Goal: Task Accomplishment & Management: Manage account settings

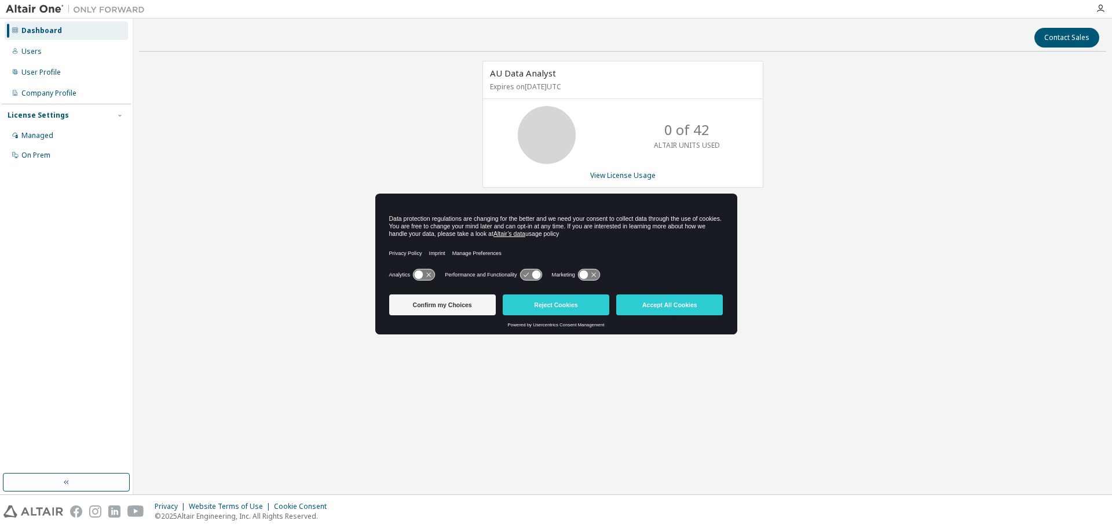
click at [850, 246] on div "AU Data Analyst Expires on November 30, 2026 UTC 0 of 42 ALTAIR UNITS USED View…" at bounding box center [622, 232] width 967 height 343
click at [678, 301] on button "Accept All Cookies" at bounding box center [669, 304] width 107 height 21
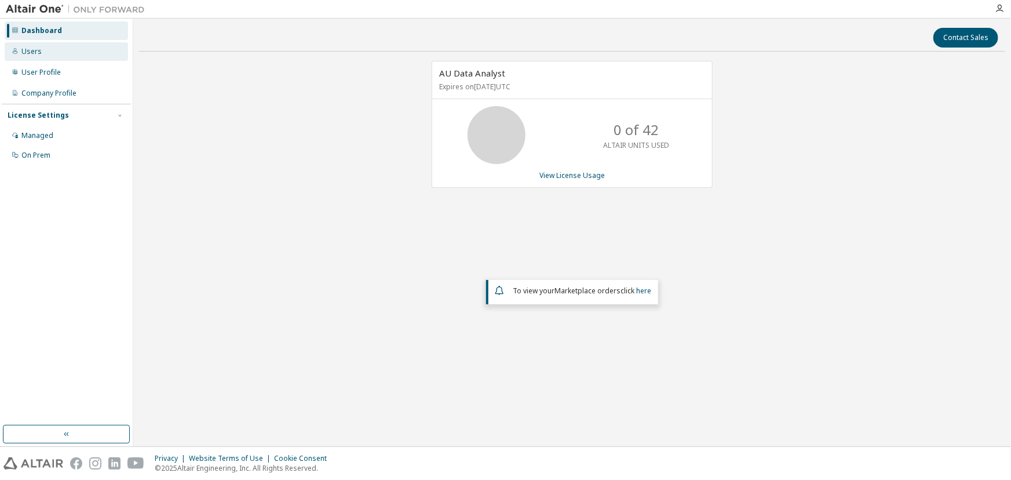
click at [30, 52] on div "Users" at bounding box center [31, 51] width 20 height 9
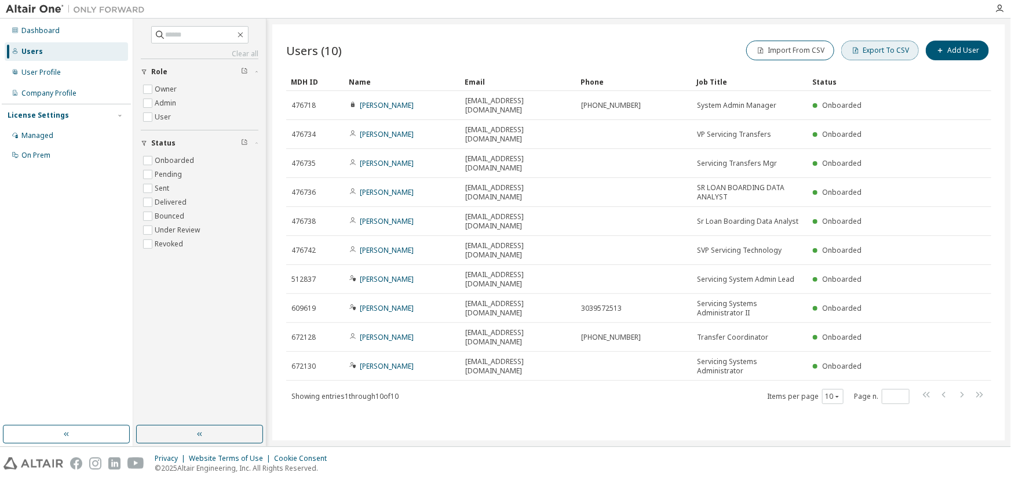
click at [875, 55] on button "Export To CSV" at bounding box center [880, 51] width 78 height 20
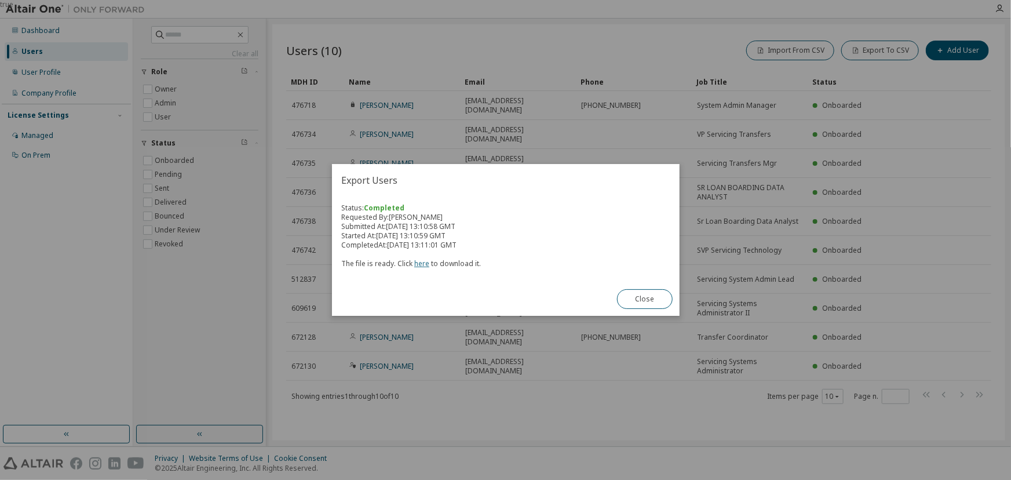
click at [418, 266] on link "here" at bounding box center [421, 263] width 15 height 10
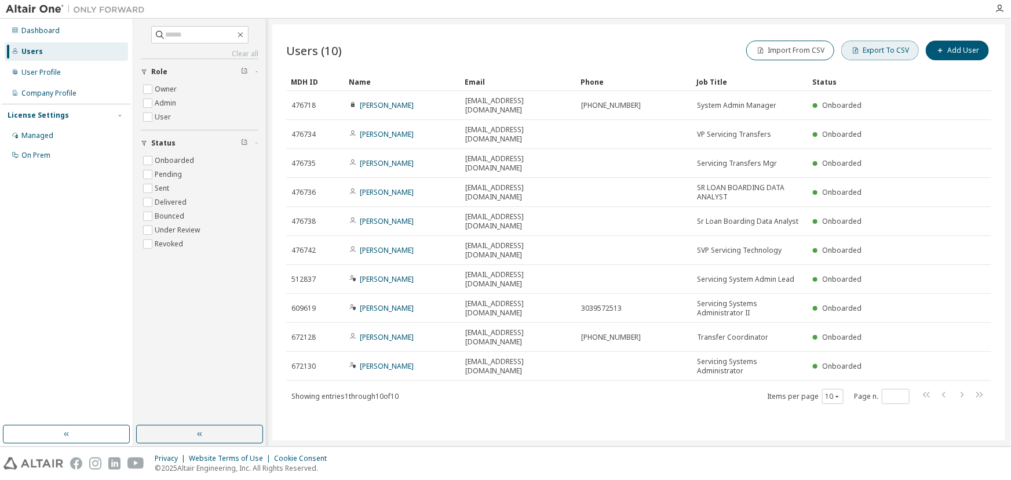
click at [878, 52] on button "Export To CSV" at bounding box center [880, 51] width 78 height 20
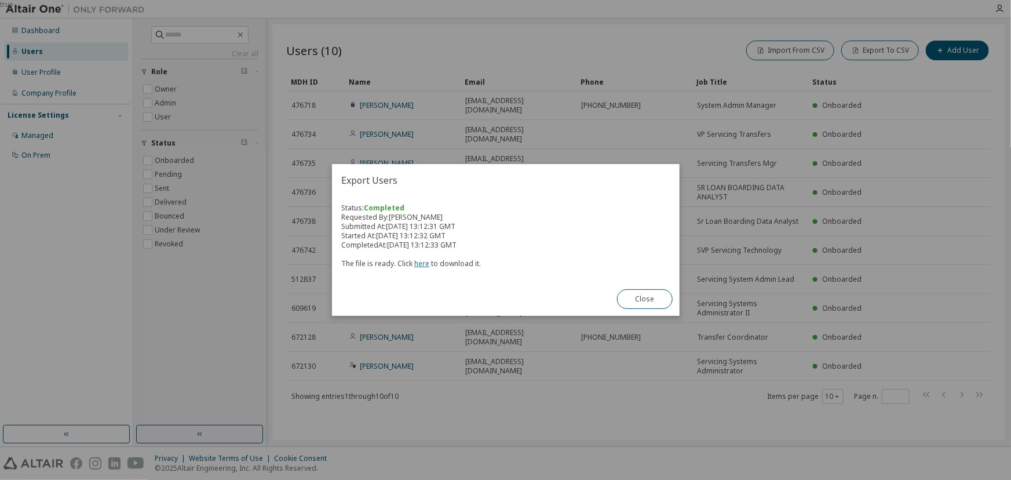
click at [419, 264] on link "here" at bounding box center [421, 263] width 15 height 10
click at [635, 294] on button "Close" at bounding box center [645, 299] width 56 height 20
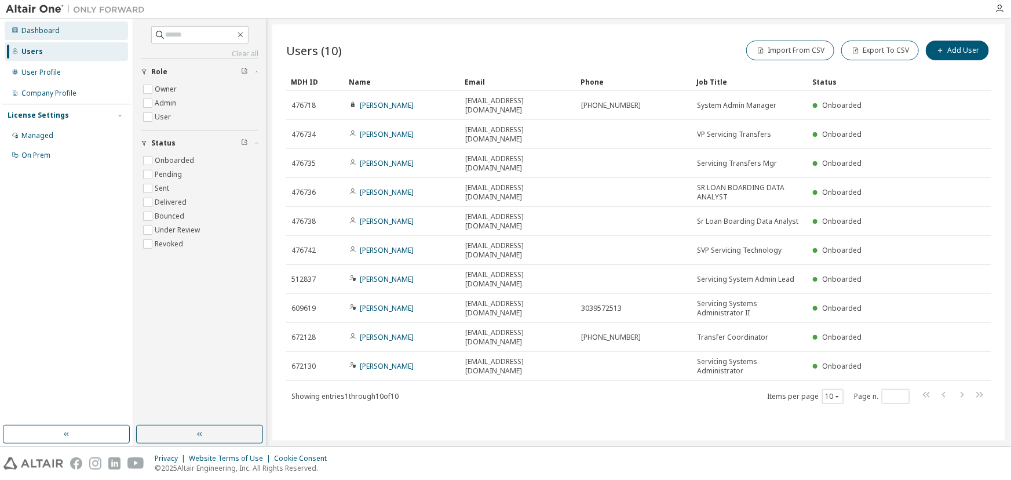
click at [42, 34] on div "Dashboard" at bounding box center [40, 30] width 38 height 9
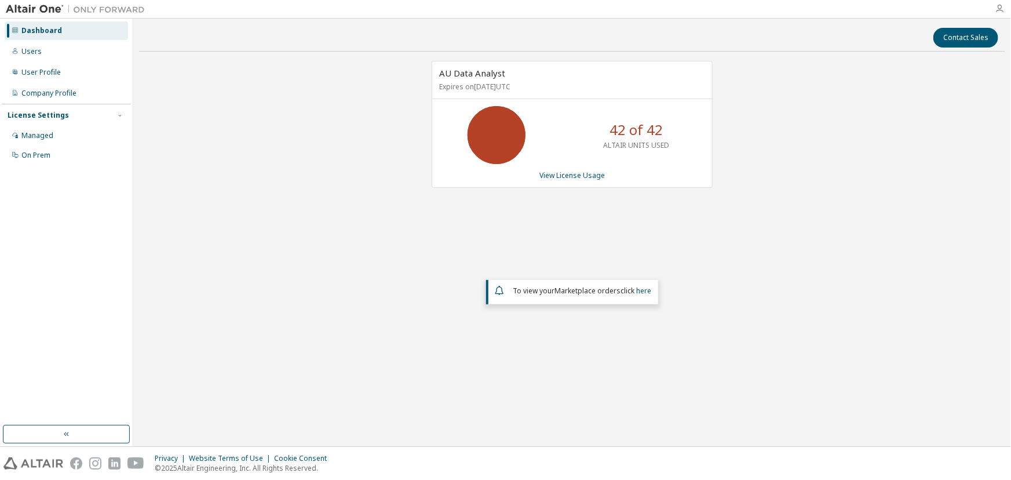
click at [1000, 7] on icon "button" at bounding box center [999, 8] width 9 height 9
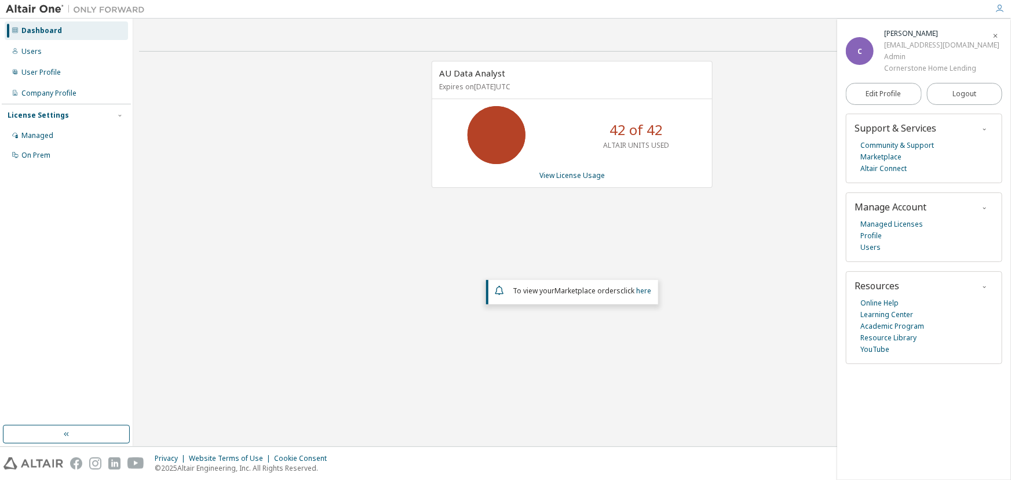
click at [761, 103] on div "AU Data Analyst Expires on November 30, 2026 UTC 42 of 42 ALTAIR UNITS USED Vie…" at bounding box center [572, 217] width 866 height 312
click at [765, 150] on div "AU Data Analyst Expires on November 30, 2026 UTC 42 of 42 ALTAIR UNITS USED Vie…" at bounding box center [572, 217] width 866 height 312
click at [992, 38] on icon "button" at bounding box center [995, 35] width 7 height 7
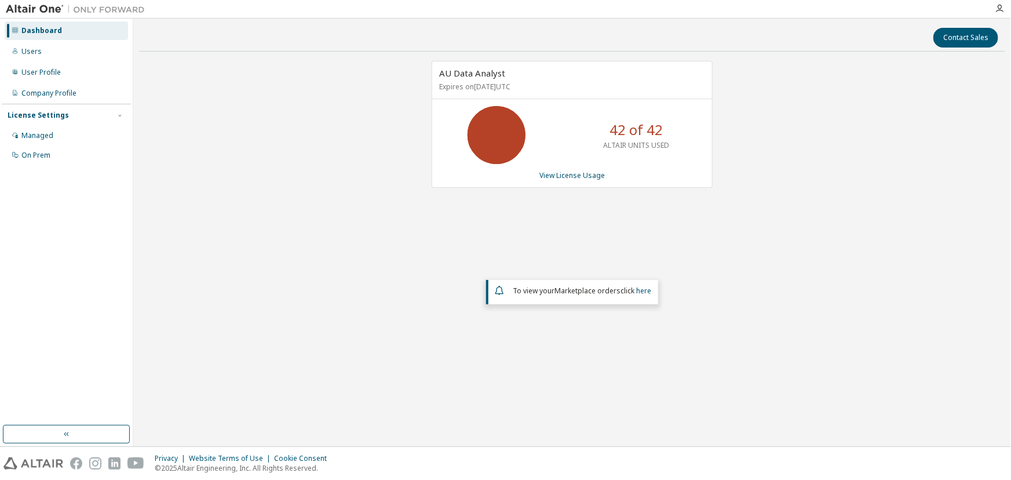
click at [26, 9] on img at bounding box center [78, 9] width 145 height 12
click at [13, 9] on img at bounding box center [78, 9] width 145 height 12
click at [999, 9] on icon "button" at bounding box center [999, 8] width 9 height 9
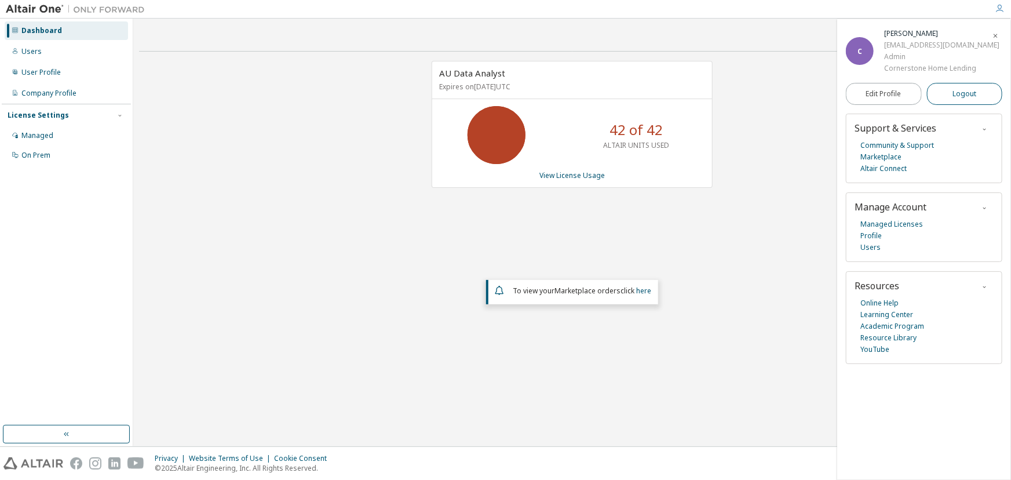
click at [962, 92] on span "Logout" at bounding box center [964, 94] width 24 height 12
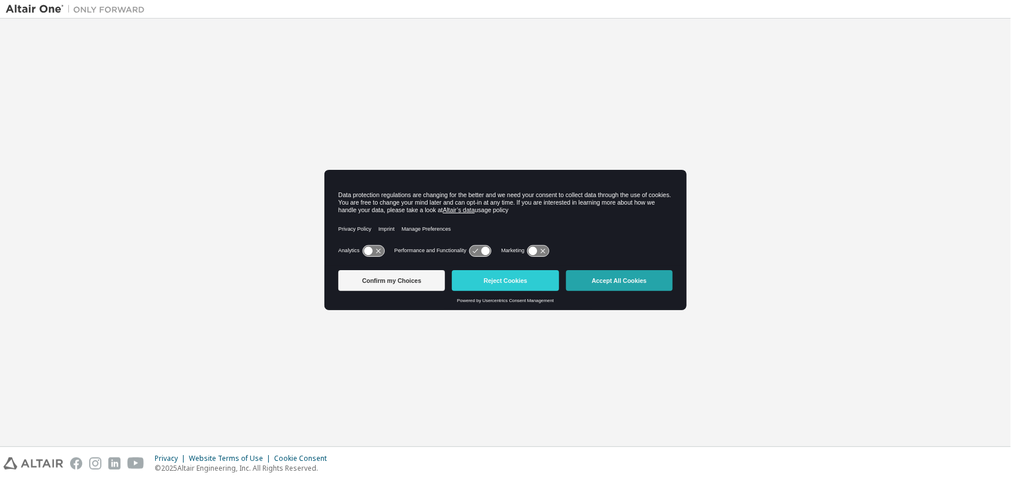
click at [614, 277] on button "Accept All Cookies" at bounding box center [619, 280] width 107 height 21
